Goal: Information Seeking & Learning: Learn about a topic

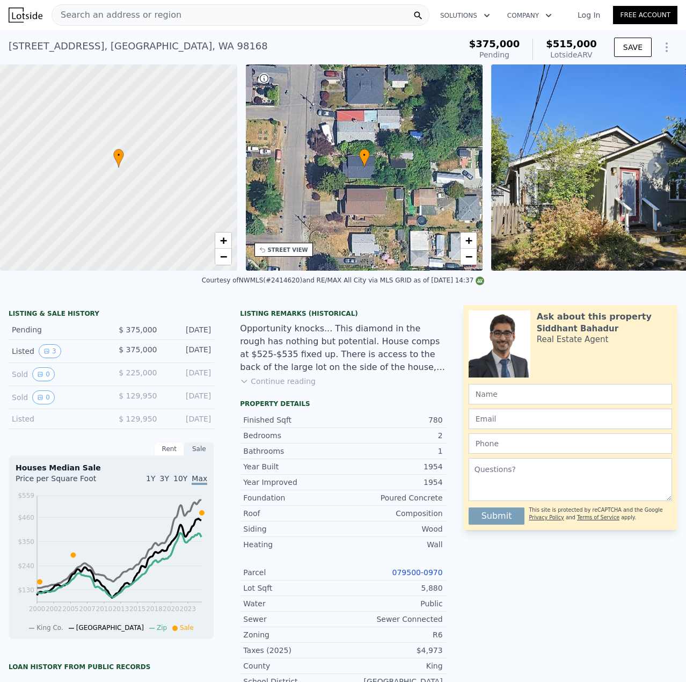
click at [141, 16] on span "Search an address or region" at bounding box center [116, 15] width 129 height 13
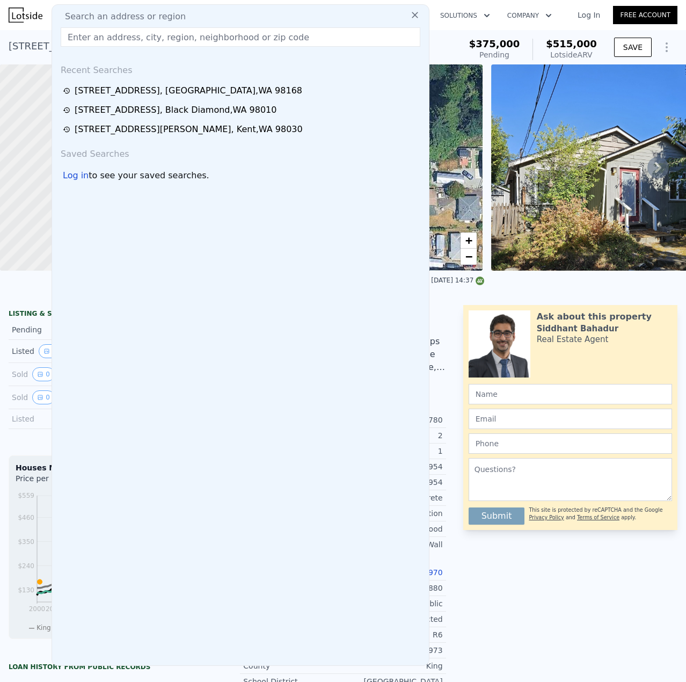
click at [144, 40] on input "text" at bounding box center [241, 36] width 360 height 19
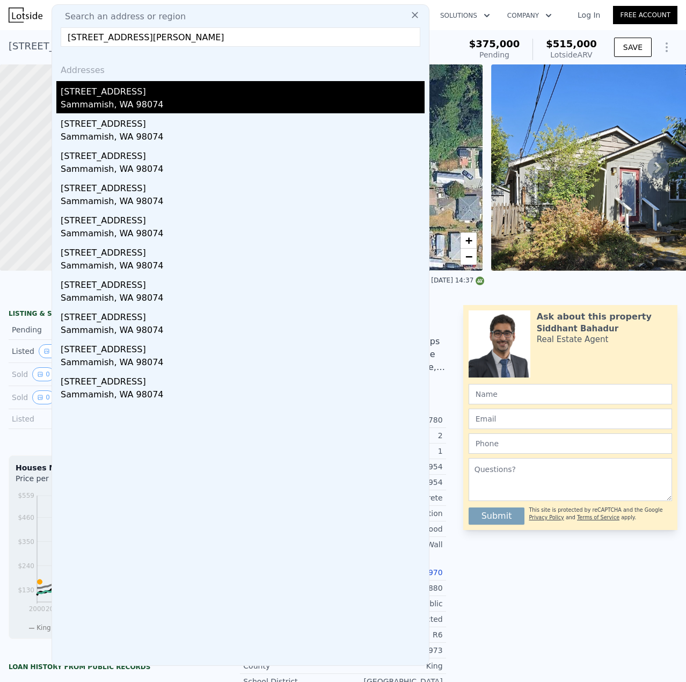
type input "[STREET_ADDRESS][PERSON_NAME]"
click at [149, 93] on div "[STREET_ADDRESS]" at bounding box center [243, 89] width 364 height 17
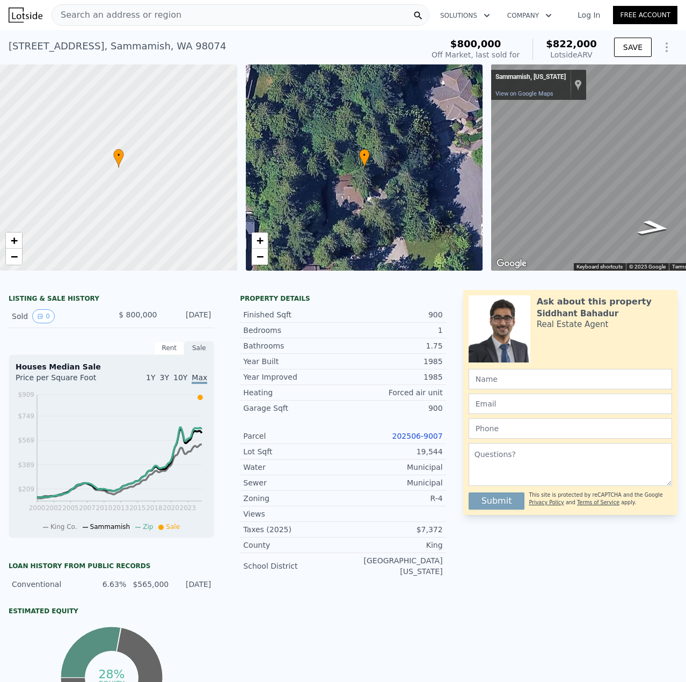
scroll to position [0, 63]
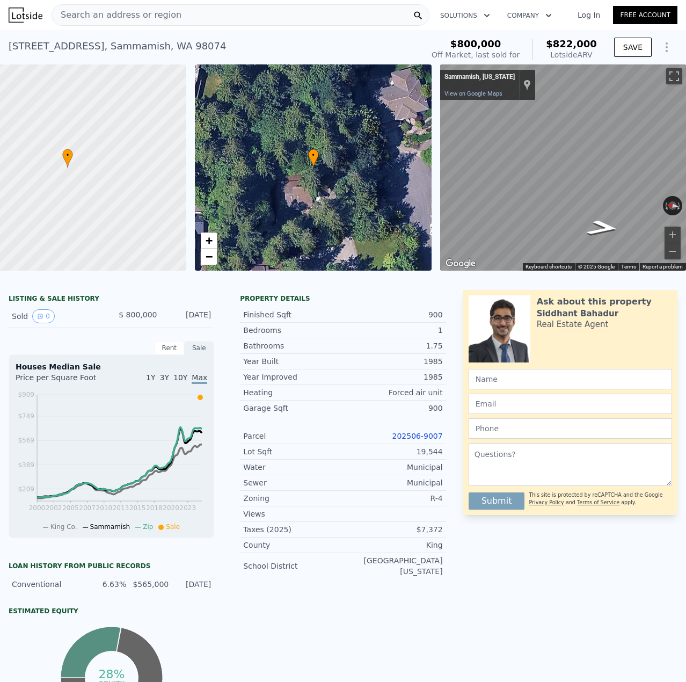
click at [422, 438] on div "Parcel 202506-9007" at bounding box center [343, 437] width 206 height 16
click at [427, 440] on link "202506-9007" at bounding box center [418, 436] width 50 height 9
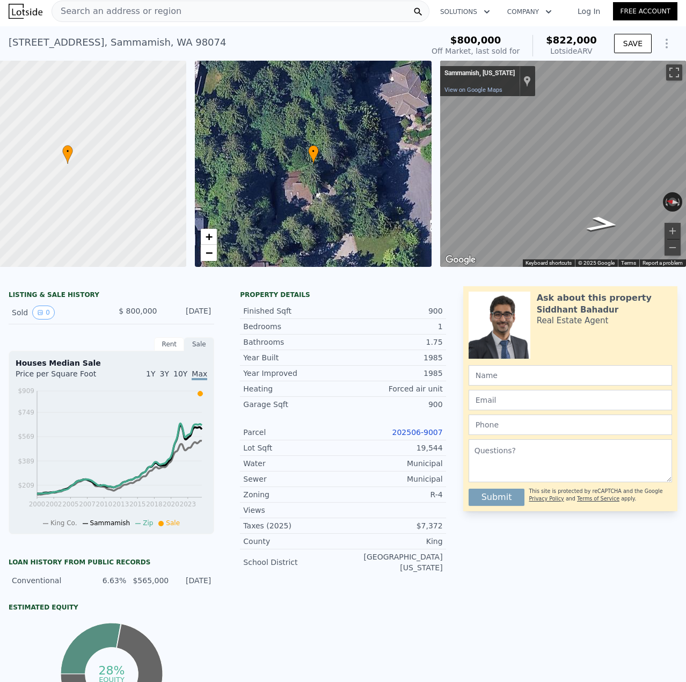
scroll to position [0, 0]
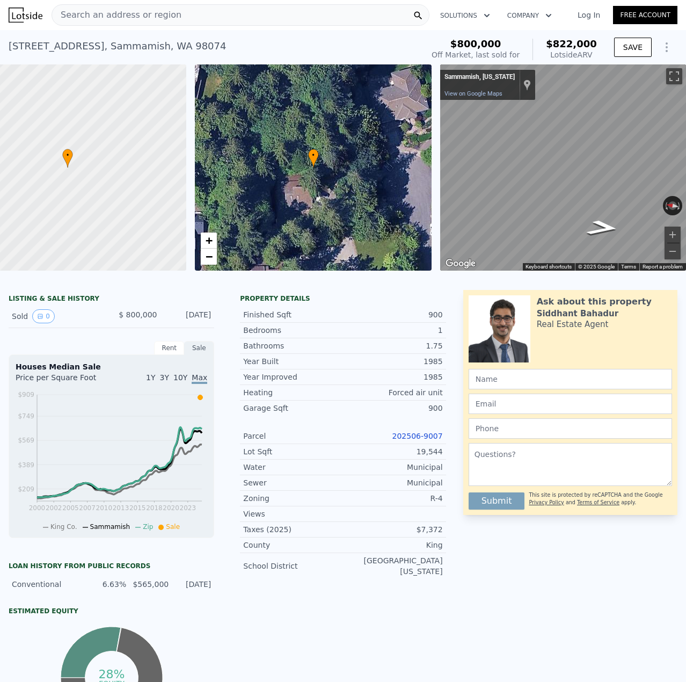
click at [230, 16] on div "Search an address or region" at bounding box center [241, 14] width 378 height 21
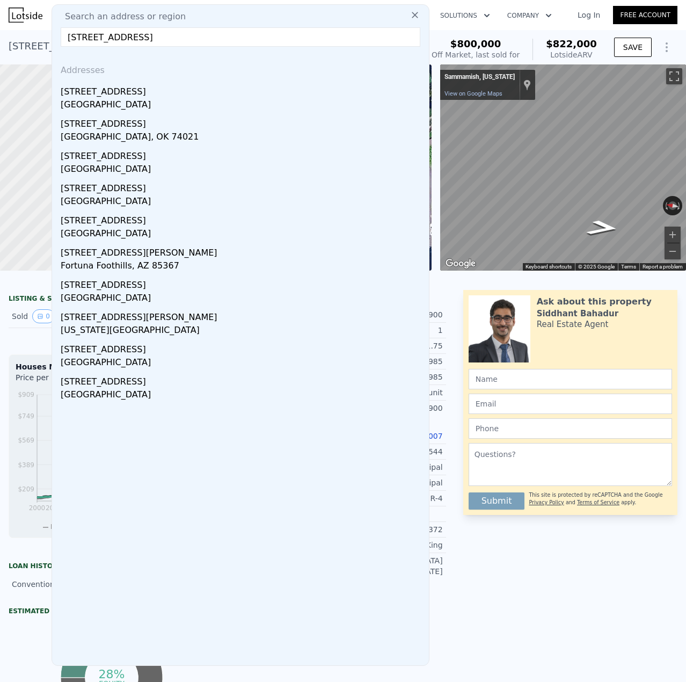
type input "[STREET_ADDRESS]"
click at [139, 98] on div "[STREET_ADDRESS]" at bounding box center [243, 89] width 364 height 17
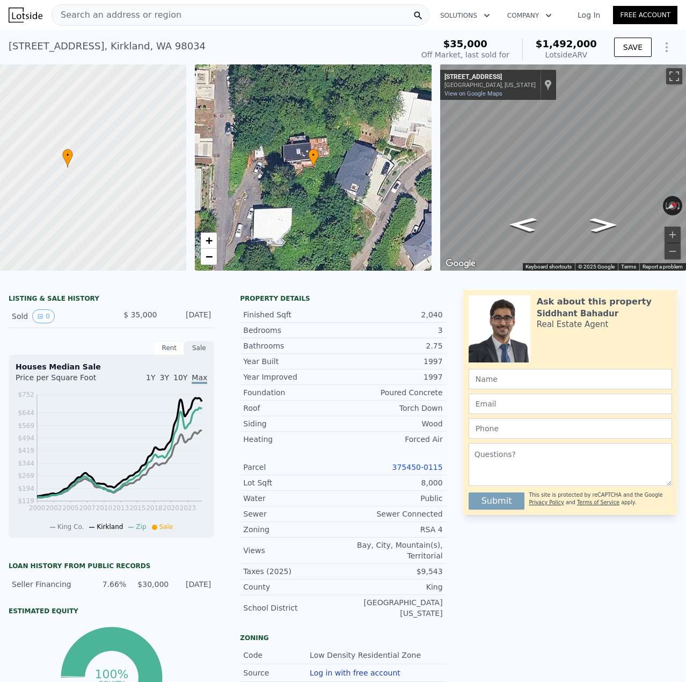
click at [419, 472] on link "375450-0115" at bounding box center [418, 467] width 50 height 9
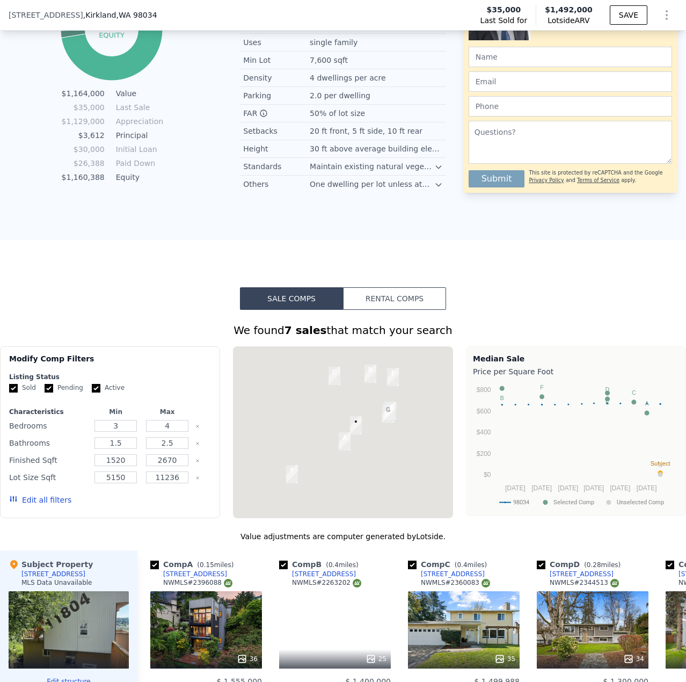
scroll to position [1020, 0]
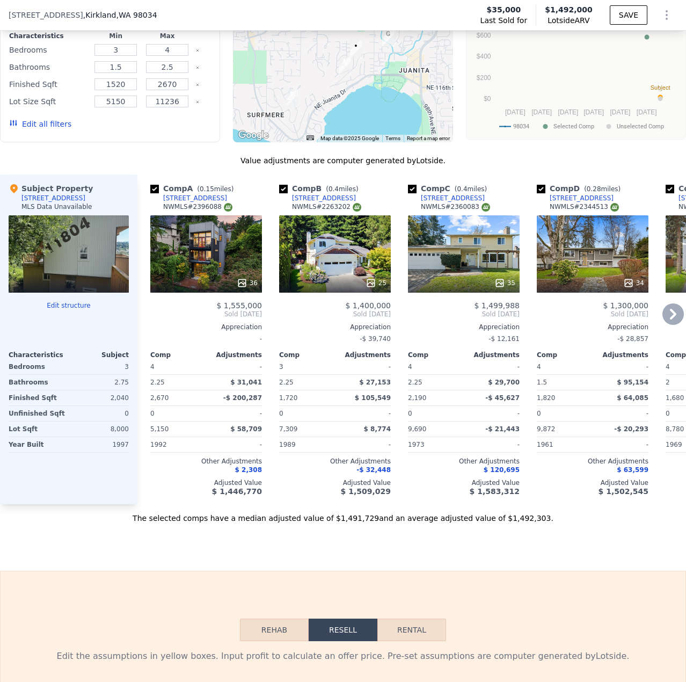
click at [214, 276] on div "36" at bounding box center [206, 253] width 112 height 77
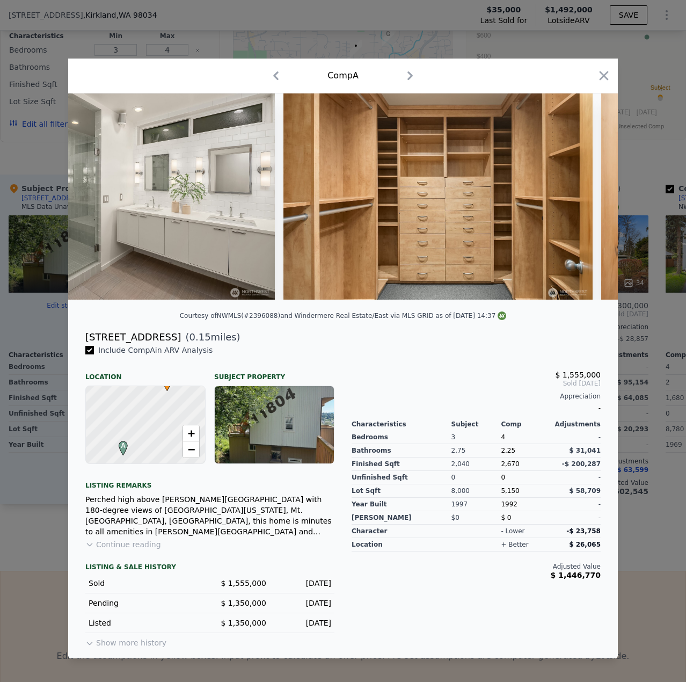
scroll to position [0, 5644]
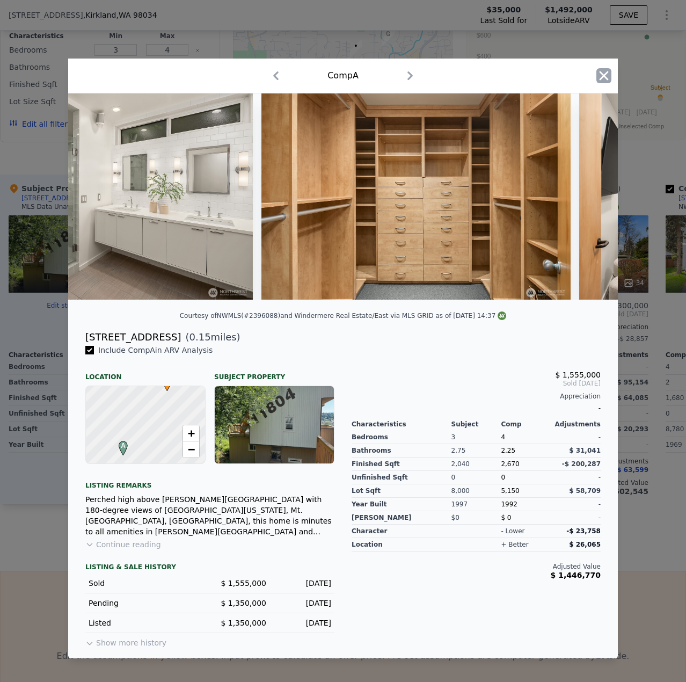
click at [604, 72] on icon "button" at bounding box center [604, 75] width 9 height 9
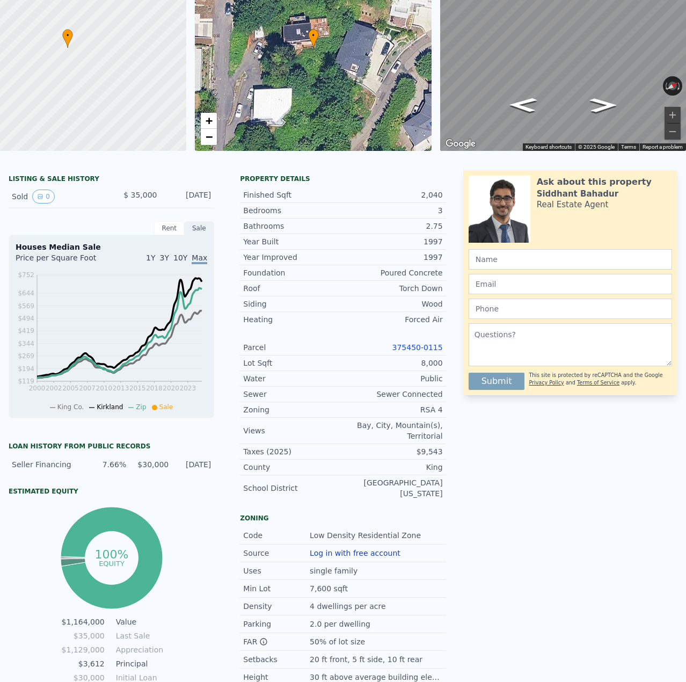
scroll to position [4, 0]
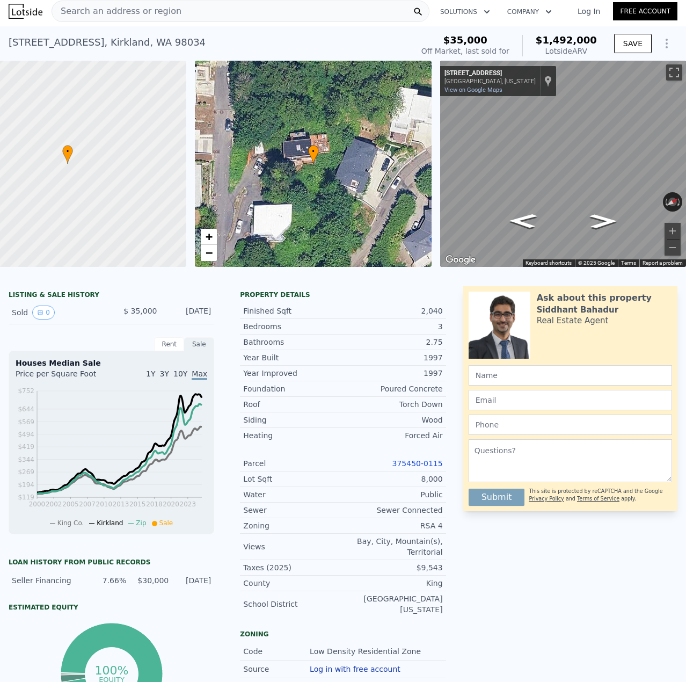
click at [425, 468] on link "375450-0115" at bounding box center [418, 463] width 50 height 9
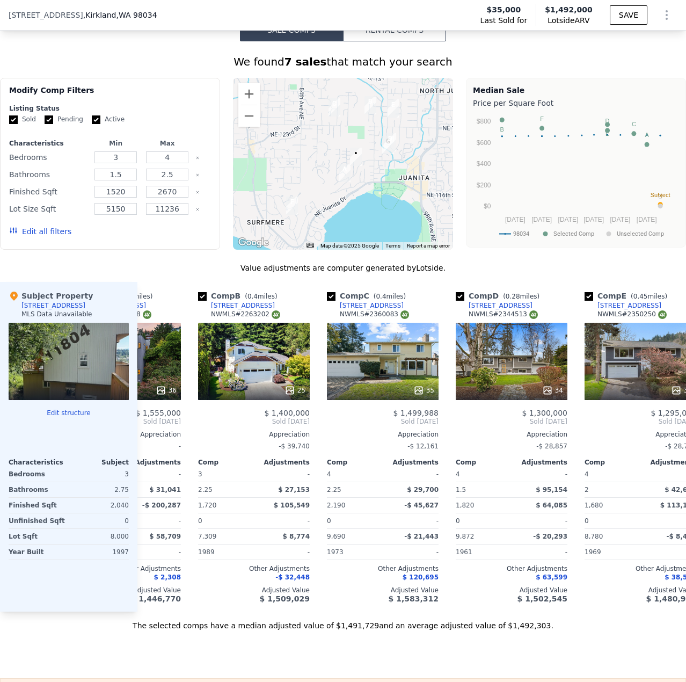
scroll to position [0, 0]
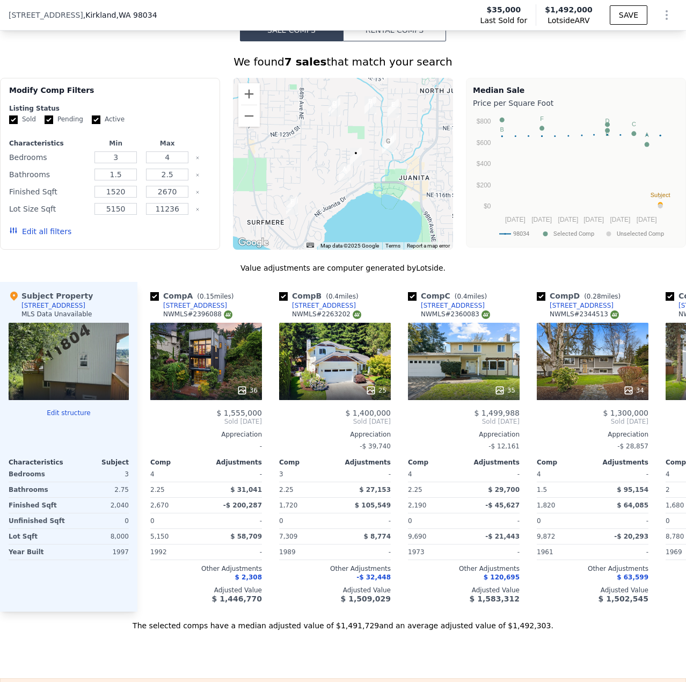
click at [67, 367] on div at bounding box center [69, 361] width 120 height 77
click at [71, 379] on div at bounding box center [69, 361] width 120 height 77
click at [226, 387] on div "36" at bounding box center [206, 361] width 112 height 77
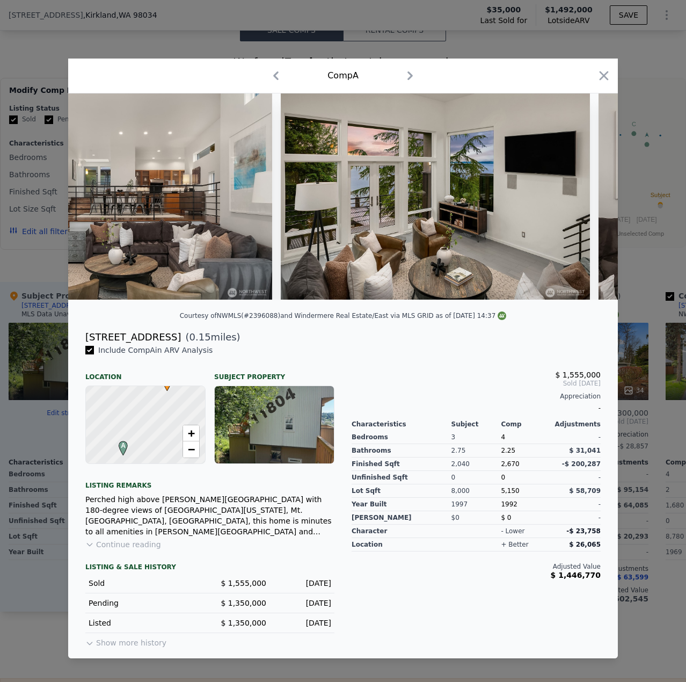
scroll to position [0, 2922]
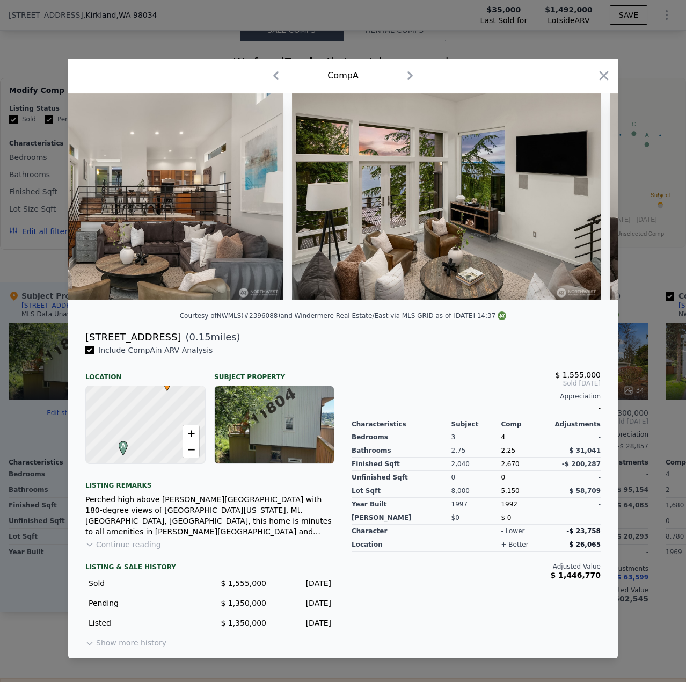
click at [111, 646] on button "Show more history" at bounding box center [125, 640] width 81 height 15
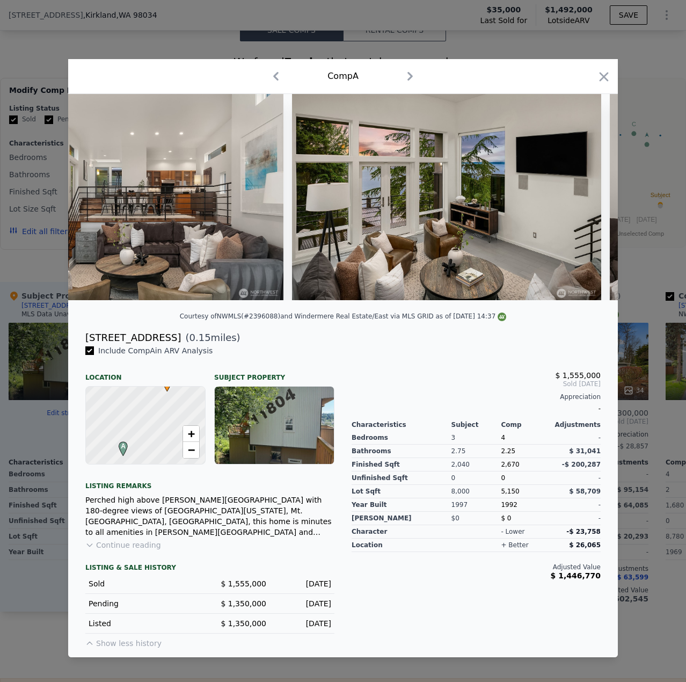
click at [600, 71] on icon "button" at bounding box center [604, 76] width 15 height 15
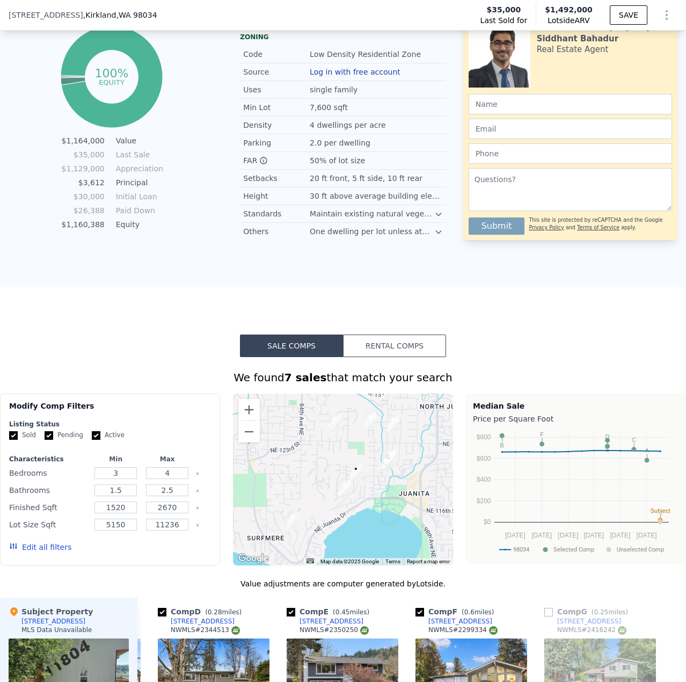
scroll to position [591, 0]
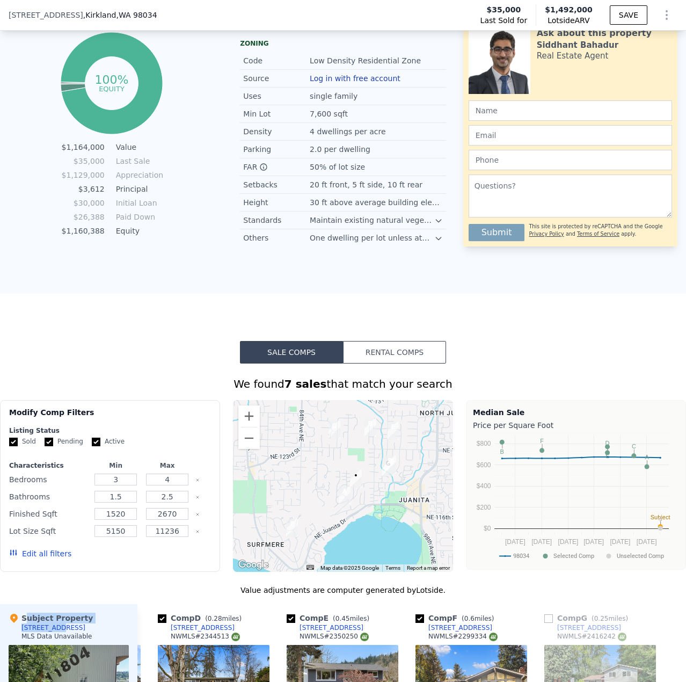
drag, startPoint x: 19, startPoint y: 635, endPoint x: 128, endPoint y: 610, distance: 112.0
click at [52, 637] on div "Subject Property [STREET_ADDRESS] MLS Data Unavailable" at bounding box center [69, 629] width 120 height 32
drag, startPoint x: 179, startPoint y: 577, endPoint x: 97, endPoint y: 634, distance: 99.8
click at [178, 572] on div "Modify Comp Filters Listing Status Sold Pending Active Characteristics Min Max …" at bounding box center [110, 486] width 220 height 172
drag, startPoint x: 74, startPoint y: 639, endPoint x: 49, endPoint y: 637, distance: 24.8
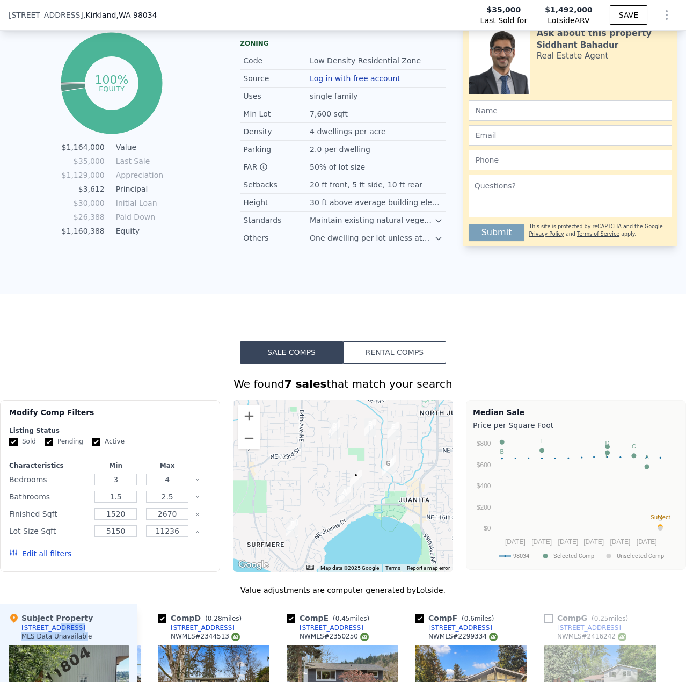
click at [49, 637] on div "Subject Property [STREET_ADDRESS] MLS Data Unavailable" at bounding box center [69, 629] width 120 height 32
click at [124, 596] on div "Value adjustments are computer generated by Lotside ." at bounding box center [343, 590] width 686 height 11
drag, startPoint x: 79, startPoint y: 635, endPoint x: 71, endPoint y: 637, distance: 8.2
click at [71, 637] on div "Subject Property [STREET_ADDRESS] MLS Data Unavailable" at bounding box center [69, 629] width 120 height 32
copy div "[STREET_ADDRESS]"
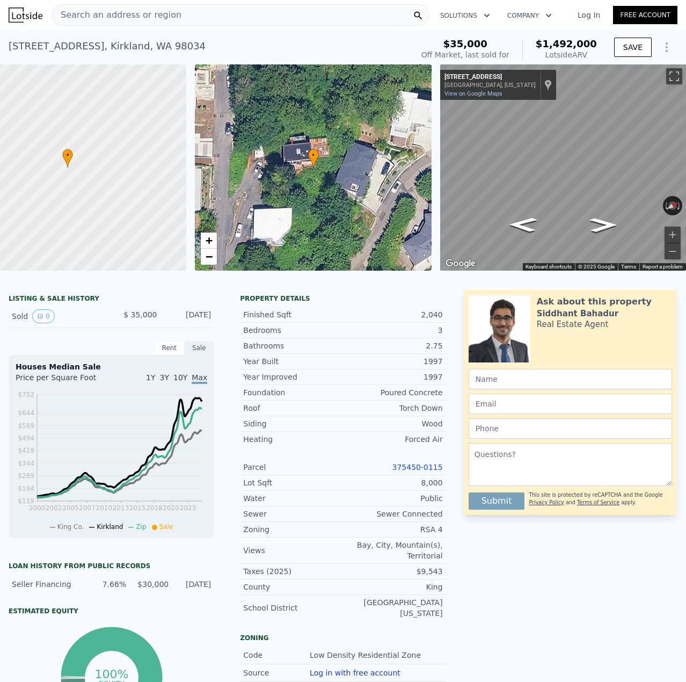
scroll to position [0, 63]
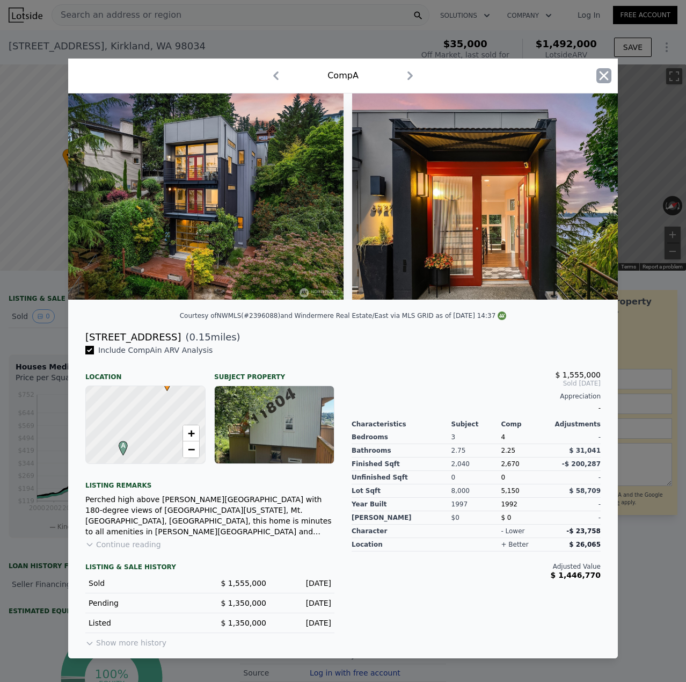
click at [599, 77] on icon "button" at bounding box center [604, 75] width 15 height 15
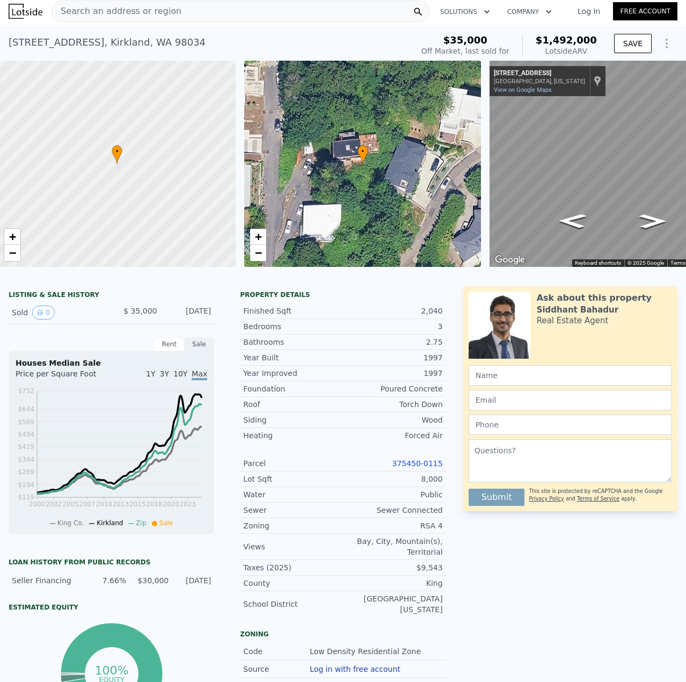
scroll to position [0, 4]
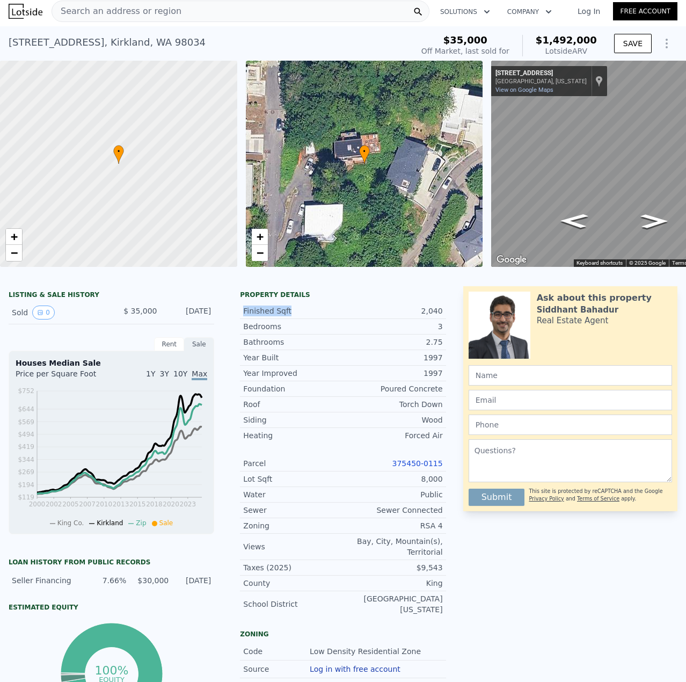
drag, startPoint x: 240, startPoint y: 320, endPoint x: 293, endPoint y: 327, distance: 53.6
click at [292, 319] on div "Finished Sqft 2,040" at bounding box center [343, 311] width 206 height 16
drag, startPoint x: 419, startPoint y: 319, endPoint x: 434, endPoint y: 325, distance: 15.9
click at [424, 316] on div "2,040" at bounding box center [393, 311] width 100 height 11
click at [436, 316] on div "2,040" at bounding box center [393, 311] width 100 height 11
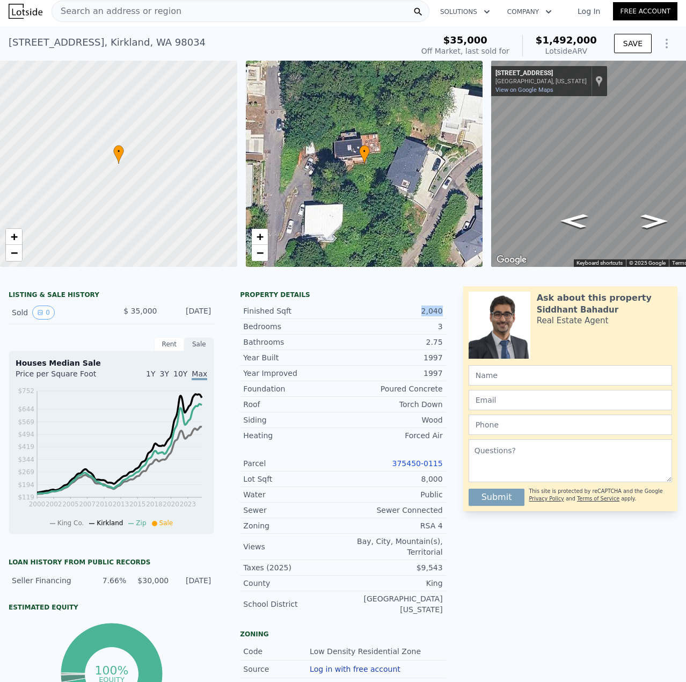
drag, startPoint x: 441, startPoint y: 321, endPoint x: 417, endPoint y: 314, distance: 25.5
click at [417, 314] on div "Property details Finished Sqft 2,040 Bedrooms 3 Bathrooms 2.75 Year Built 1997 …" at bounding box center [342, 458] width 223 height 335
drag, startPoint x: 241, startPoint y: 332, endPoint x: 267, endPoint y: 338, distance: 27.0
click at [267, 332] on div "Bedrooms" at bounding box center [293, 326] width 100 height 11
click at [286, 345] on div "Bathrooms" at bounding box center [293, 342] width 100 height 11
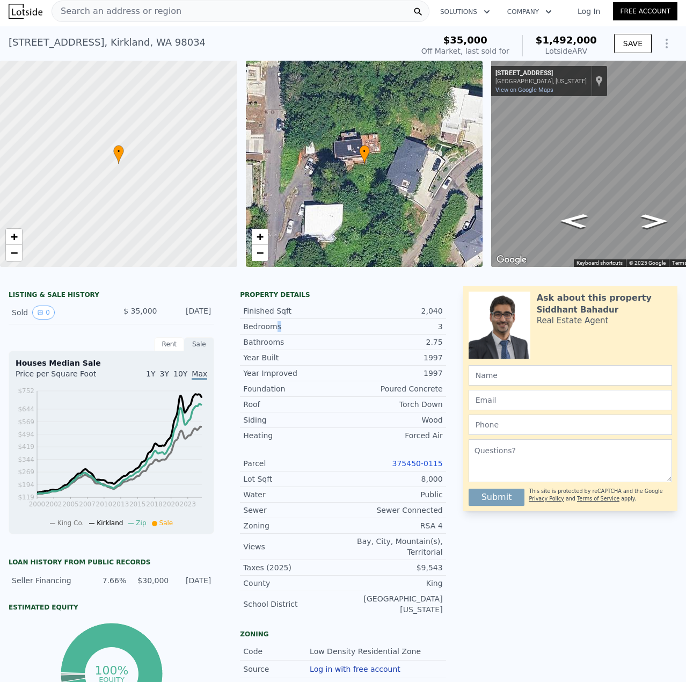
drag, startPoint x: 286, startPoint y: 335, endPoint x: 269, endPoint y: 336, distance: 17.7
click at [269, 332] on div "Bedrooms" at bounding box center [293, 326] width 100 height 11
click at [287, 347] on div "Bathrooms" at bounding box center [293, 342] width 100 height 11
click at [431, 468] on link "375450-0115" at bounding box center [418, 463] width 50 height 9
